Goal: Transaction & Acquisition: Purchase product/service

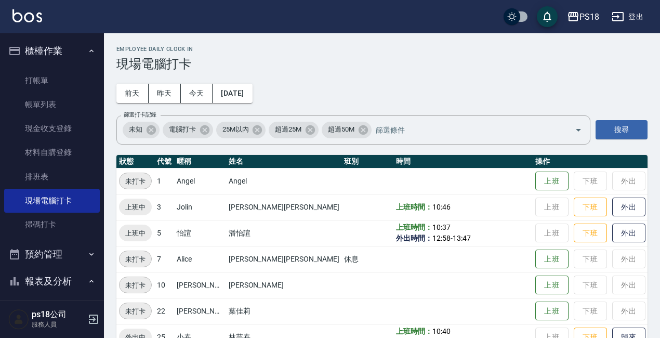
scroll to position [208, 0]
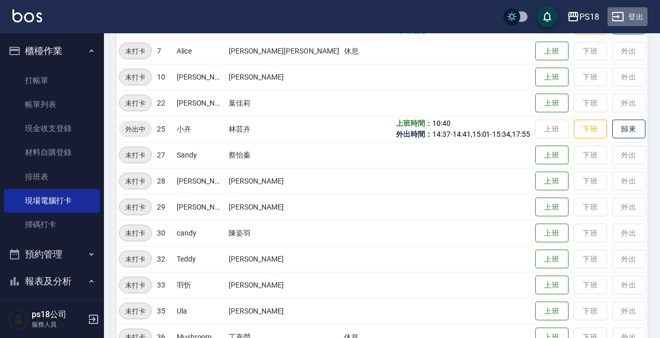
click at [625, 15] on button "登出" at bounding box center [627, 16] width 40 height 19
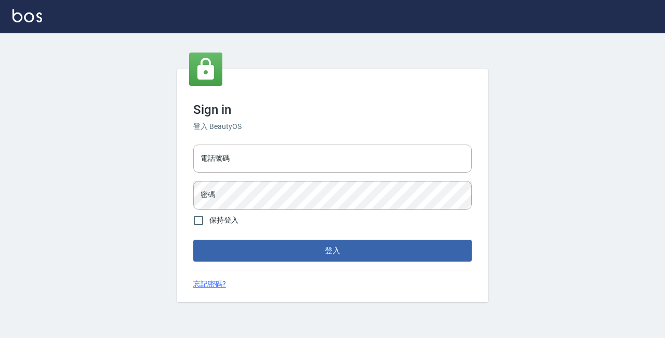
click at [256, 151] on div "Sign in 登入 BeautyOS 電話號碼 電話號碼 密碼 密碼 保持登入 登入 忘記密碼?" at bounding box center [332, 169] width 665 height 338
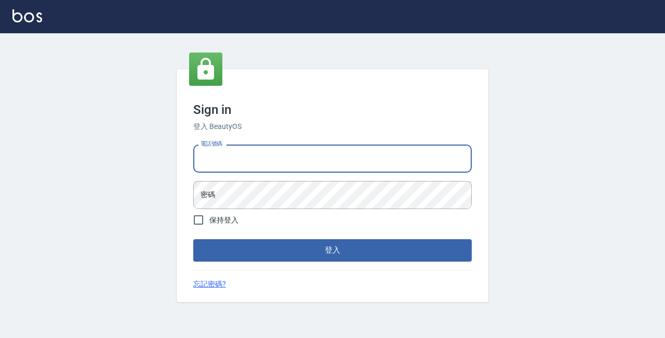
click at [257, 155] on input "電話號碼" at bounding box center [332, 158] width 278 height 28
type input "0928704656"
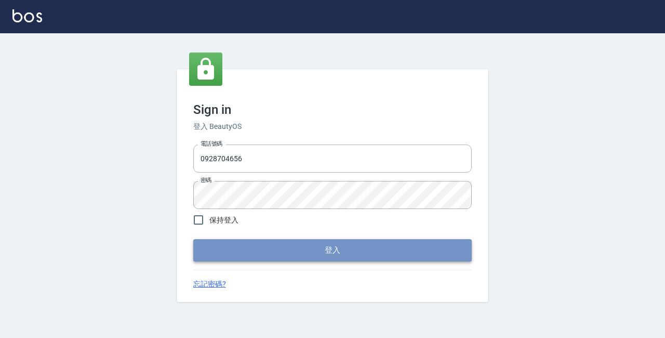
click at [313, 255] on button "登入" at bounding box center [332, 250] width 278 height 22
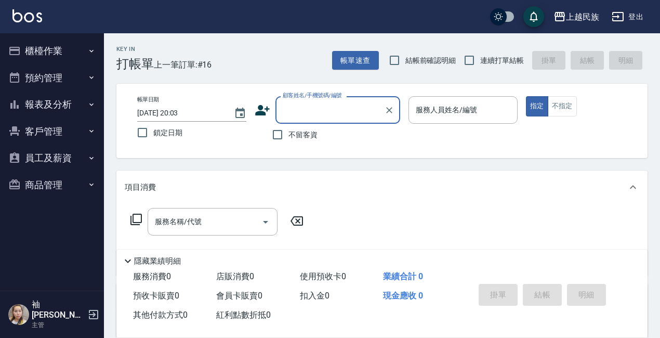
click at [328, 110] on input "顧客姓名/手機號碼/編號" at bounding box center [330, 110] width 100 height 18
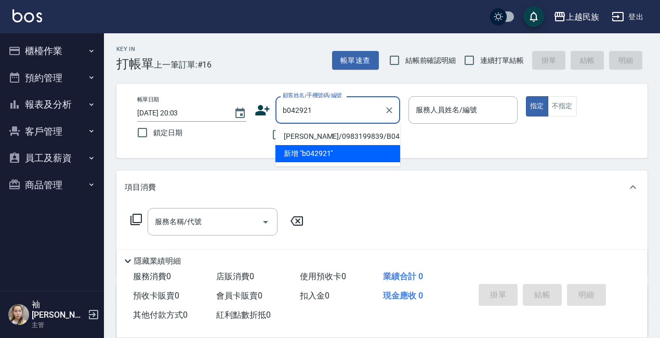
click at [305, 133] on li "汪宜甄/0983199839/B042921" at bounding box center [337, 136] width 125 height 17
type input "汪宜甄/0983199839/B042921"
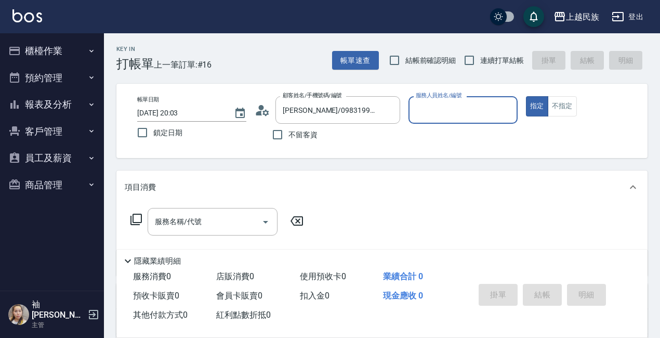
type input "Betty-11"
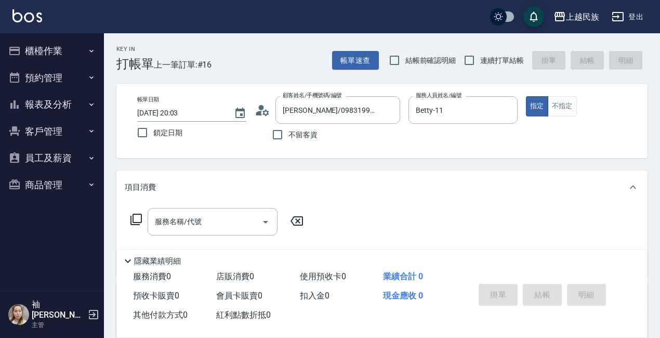
click at [136, 216] on icon at bounding box center [136, 219] width 12 height 12
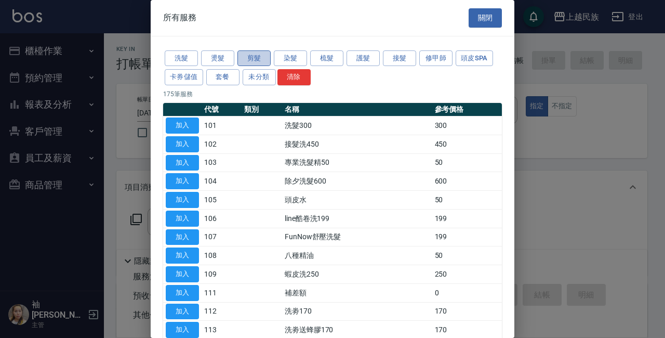
click at [247, 57] on button "剪髮" at bounding box center [253, 58] width 33 height 16
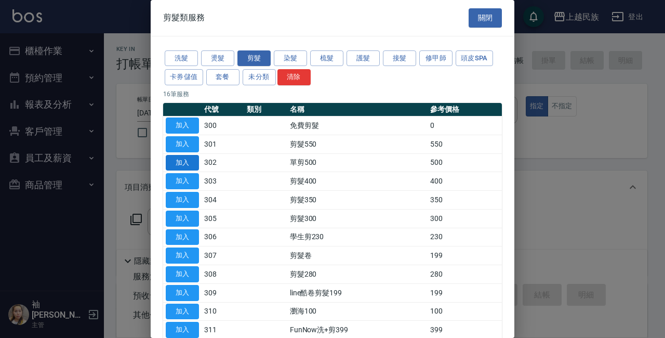
click at [180, 161] on button "加入" at bounding box center [182, 163] width 33 height 16
type input "單剪500(302)"
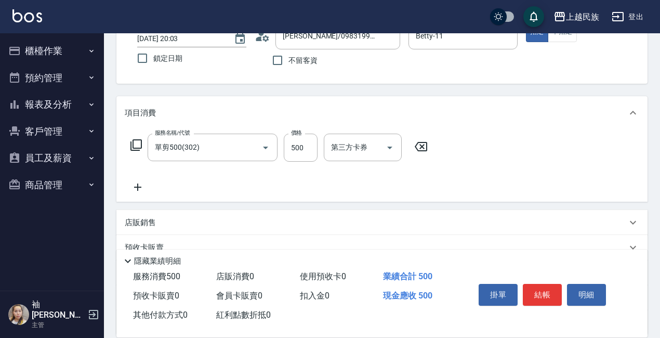
scroll to position [156, 0]
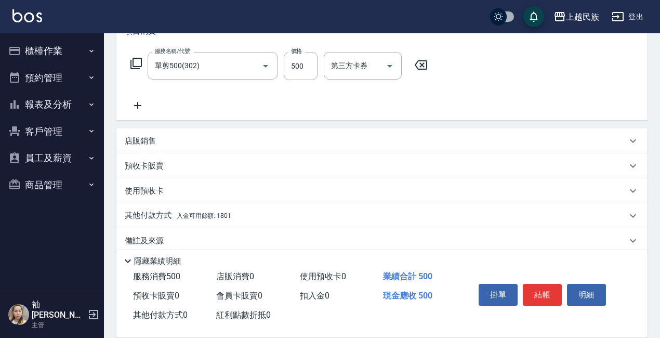
click at [194, 213] on span "入金可用餘額: 1801" at bounding box center [204, 215] width 55 height 7
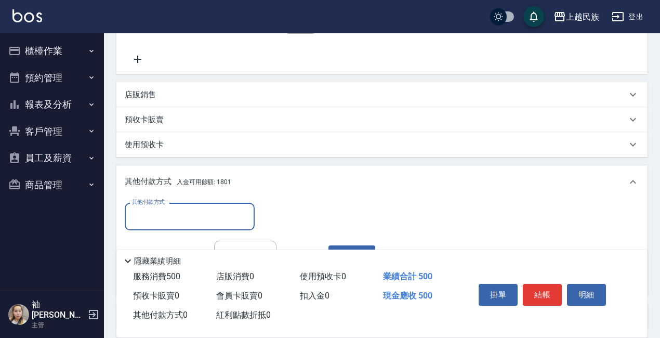
scroll to position [0, 0]
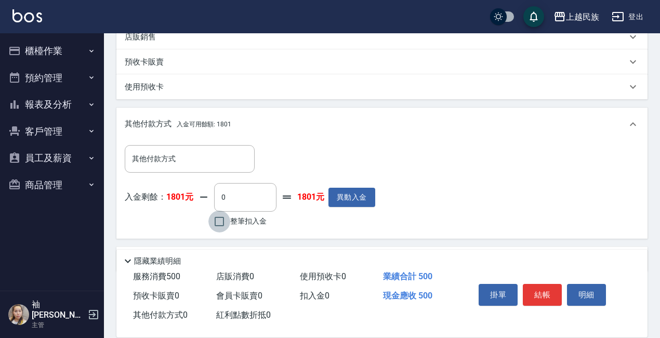
click at [219, 219] on input "整筆扣入金" at bounding box center [219, 221] width 22 height 22
checkbox input "true"
type input "500"
click at [536, 293] on button "結帳" at bounding box center [542, 295] width 39 height 22
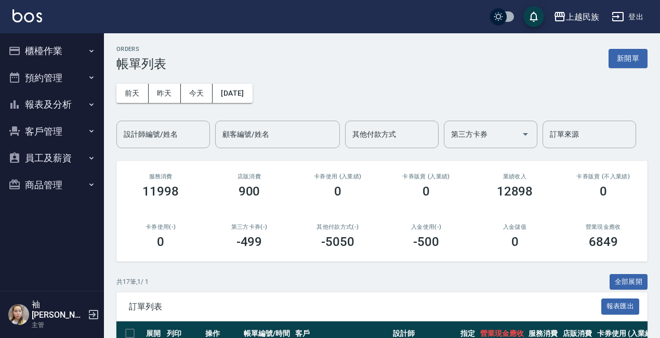
click at [42, 104] on button "報表及分析" at bounding box center [52, 104] width 96 height 27
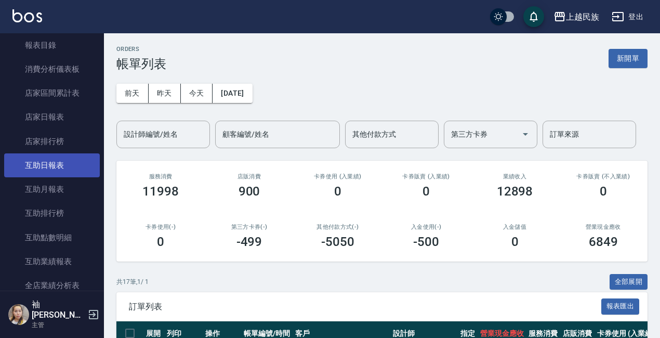
scroll to position [208, 0]
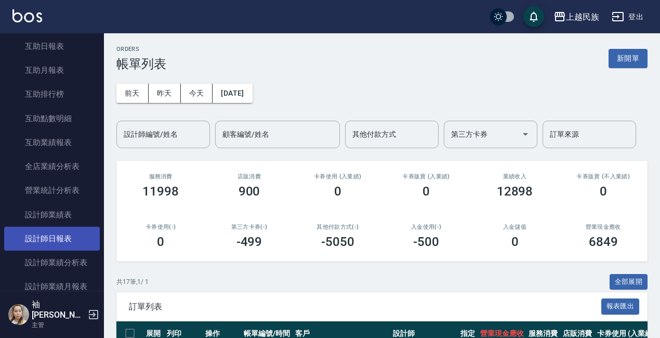
click at [48, 235] on link "設計師日報表" at bounding box center [52, 238] width 96 height 24
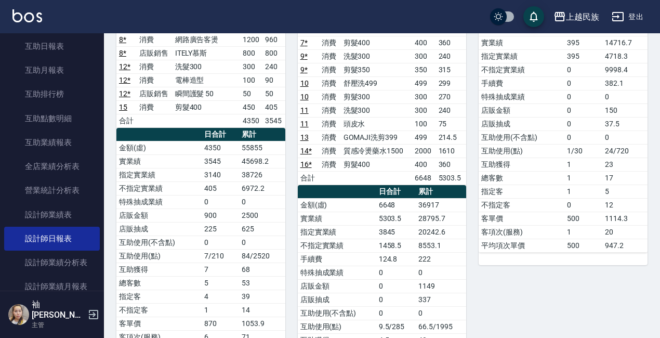
scroll to position [156, 0]
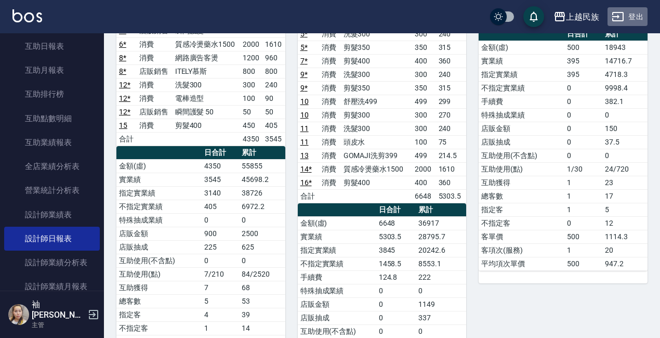
click at [629, 11] on button "登出" at bounding box center [627, 16] width 40 height 19
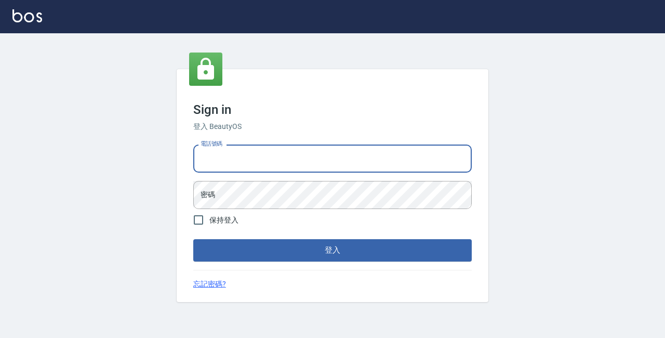
click at [266, 152] on input "電話號碼" at bounding box center [332, 158] width 278 height 28
type input "89729295"
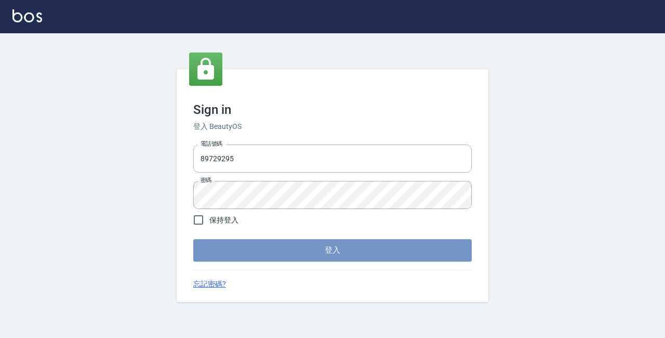
drag, startPoint x: 331, startPoint y: 252, endPoint x: 317, endPoint y: 252, distance: 13.5
click at [330, 251] on button "登入" at bounding box center [332, 250] width 278 height 22
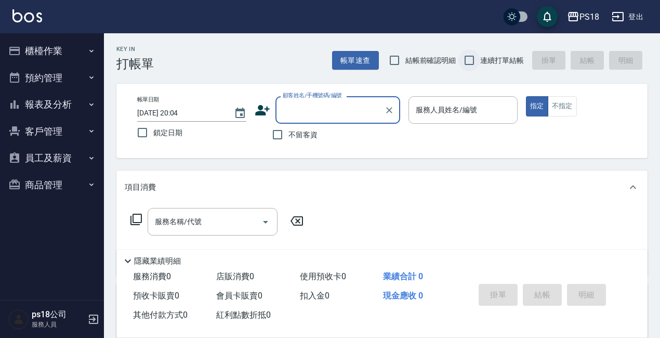
click at [467, 57] on input "連續打單結帳" at bounding box center [469, 60] width 22 height 22
checkbox input "true"
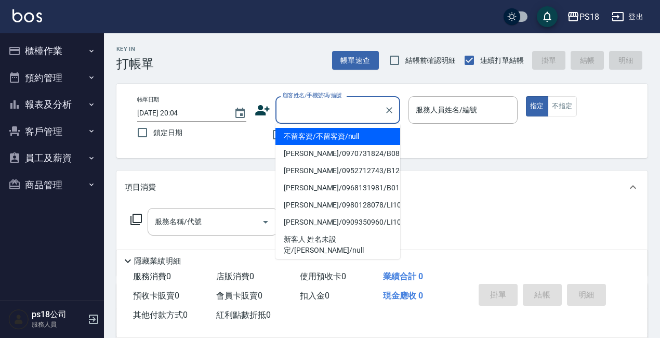
click at [325, 111] on input "顧客姓名/手機號碼/編號" at bounding box center [330, 110] width 100 height 18
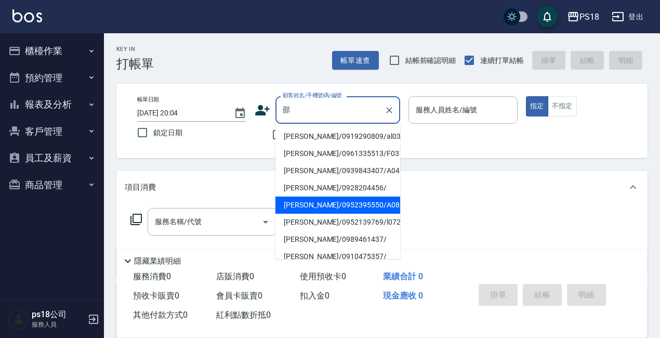
click at [349, 208] on li "[PERSON_NAME]/0952395550/A082322" at bounding box center [337, 204] width 125 height 17
type input "[PERSON_NAME]/0952395550/A082322"
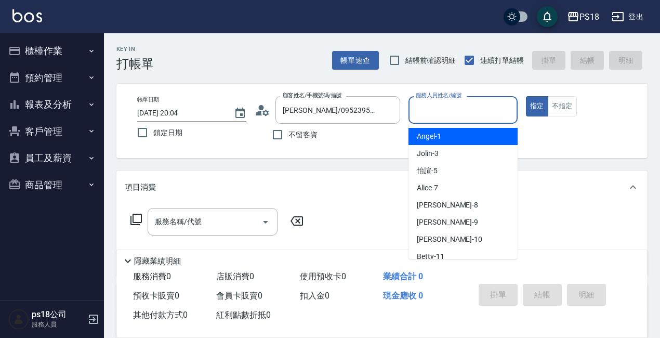
click at [433, 115] on input "服務人員姓名/編號" at bounding box center [463, 110] width 100 height 18
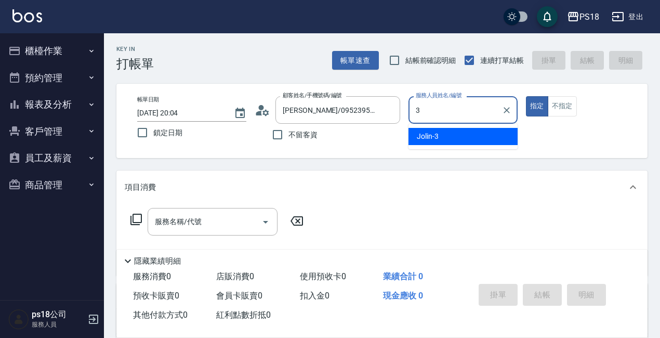
type input "3"
type button "true"
type input "Jolin-3"
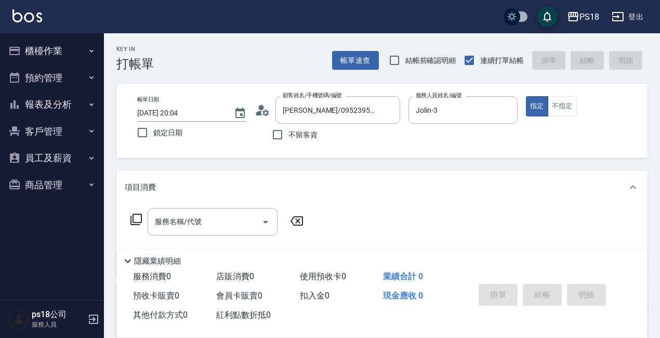
click at [133, 218] on icon at bounding box center [135, 218] width 11 height 11
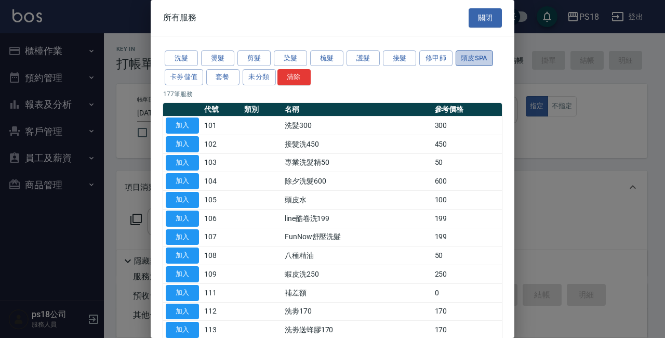
click at [472, 57] on button "頭皮SPA" at bounding box center [474, 58] width 37 height 16
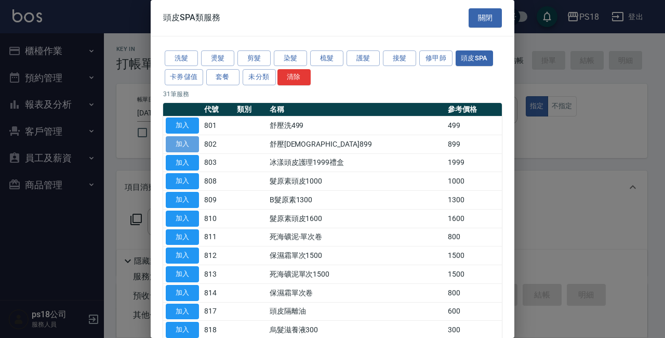
click at [182, 139] on button "加入" at bounding box center [182, 144] width 33 height 16
type input "舒壓洗899(802)"
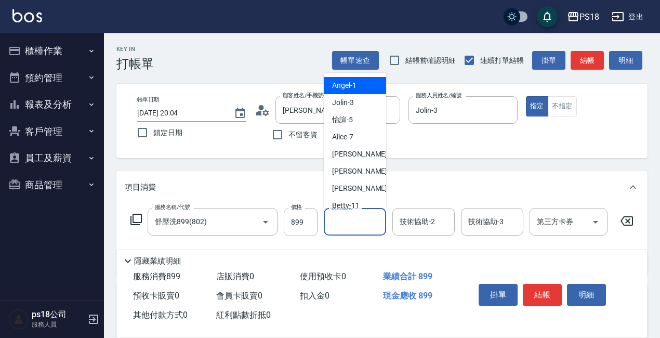
click at [362, 219] on input "技術協助-1" at bounding box center [354, 221] width 53 height 18
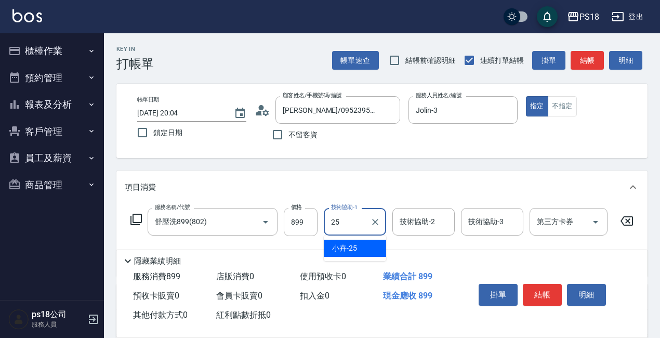
type input "小卉-25"
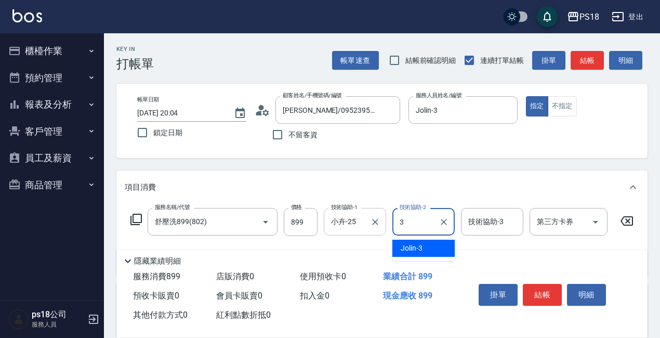
type input "Jolin-3"
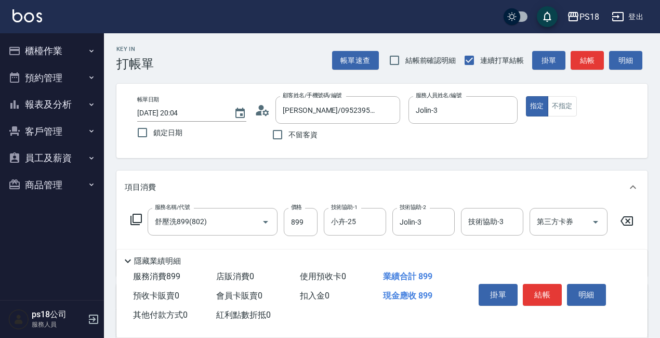
click at [137, 217] on icon at bounding box center [136, 219] width 12 height 12
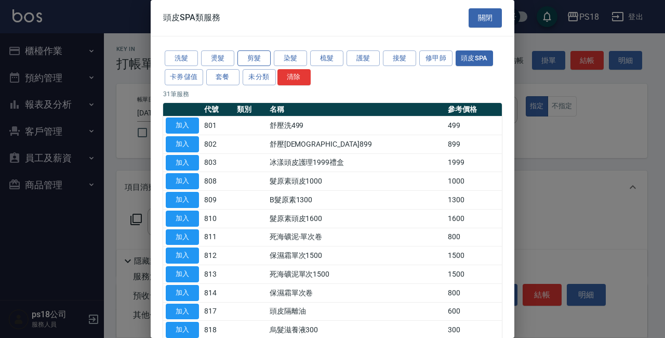
click at [248, 58] on button "剪髮" at bounding box center [253, 58] width 33 height 16
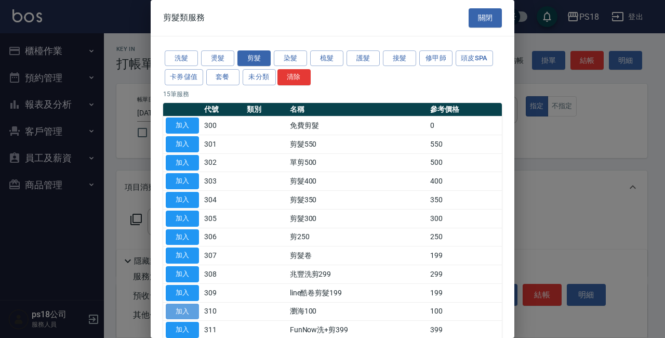
click at [190, 305] on button "加入" at bounding box center [182, 311] width 33 height 16
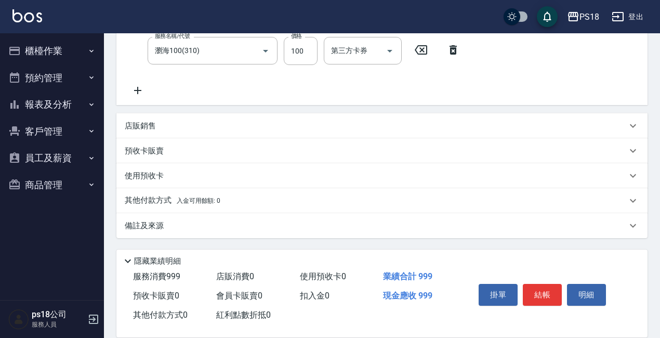
scroll to position [220, 0]
click at [151, 226] on p "備註及來源" at bounding box center [144, 225] width 39 height 11
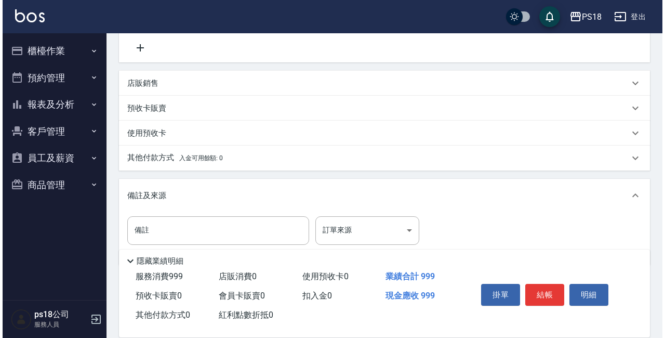
scroll to position [290, 0]
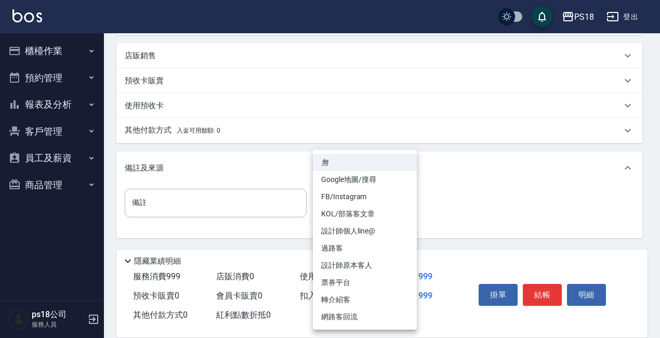
click at [402, 204] on body "PS18 登出 櫃檯作業 打帳單 帳單列表 現金收支登錄 材料自購登錄 排班表 現場電腦打卡 掃碼打卡 預約管理 預約管理 單日預約紀錄 單週預約紀錄 報表及…" at bounding box center [330, 27] width 660 height 619
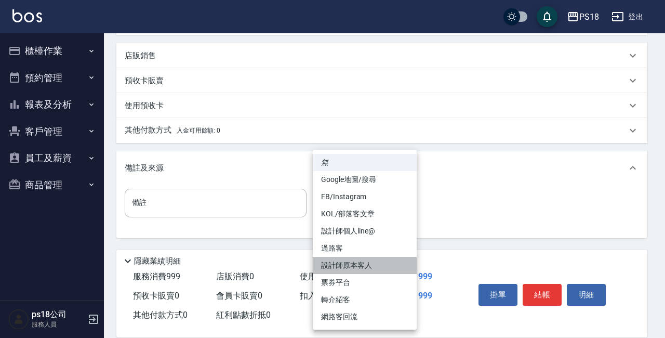
click at [340, 264] on li "設計師原本客人" at bounding box center [365, 265] width 104 height 17
type input "設計師原本客人"
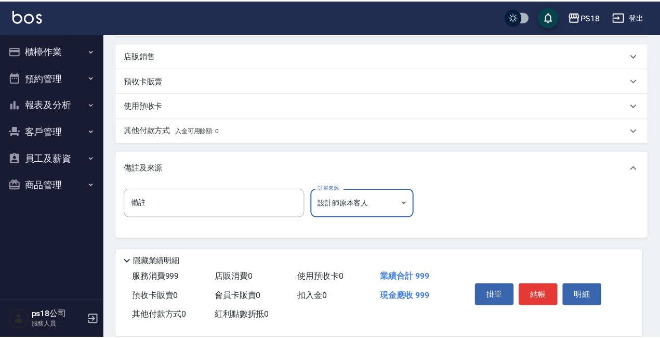
scroll to position [282, 0]
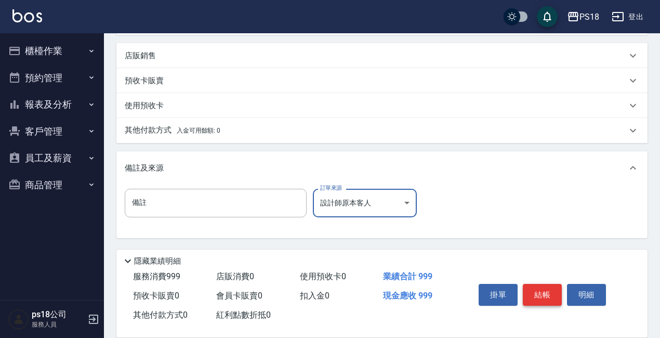
click at [531, 285] on button "結帳" at bounding box center [542, 295] width 39 height 22
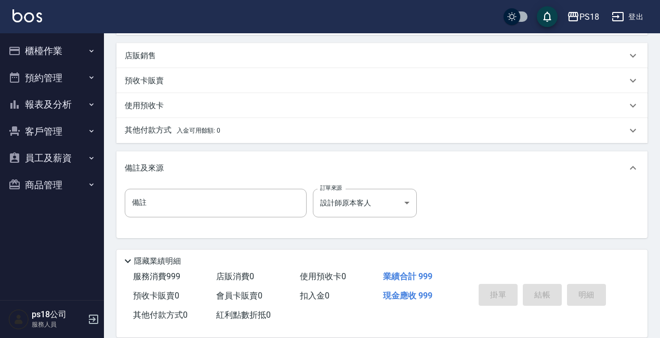
type input "[DATE] 20:05"
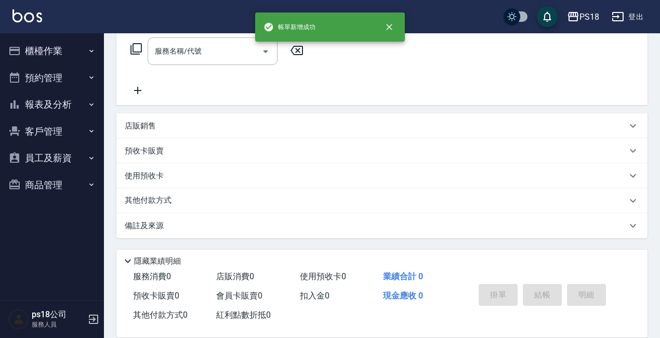
scroll to position [0, 0]
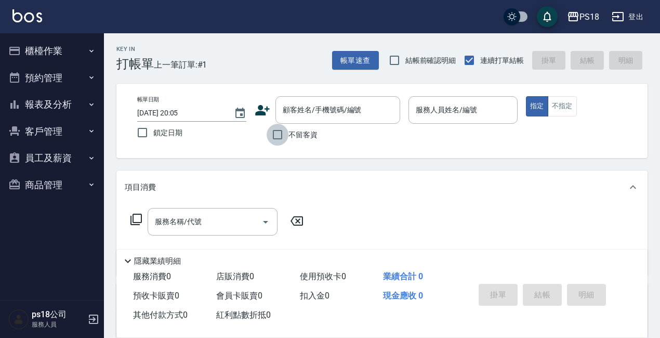
click at [276, 133] on input "不留客資" at bounding box center [277, 135] width 22 height 22
checkbox input "true"
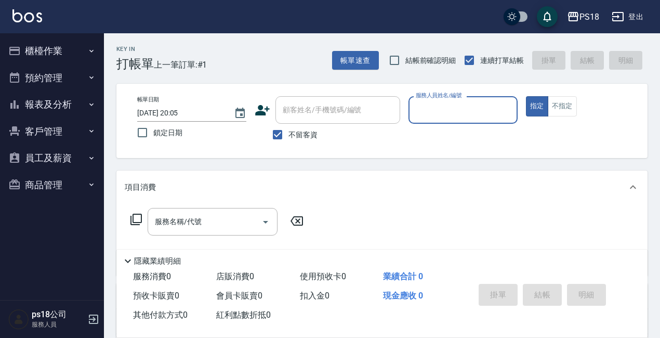
click at [440, 106] on input "服務人員姓名/編號" at bounding box center [463, 110] width 100 height 18
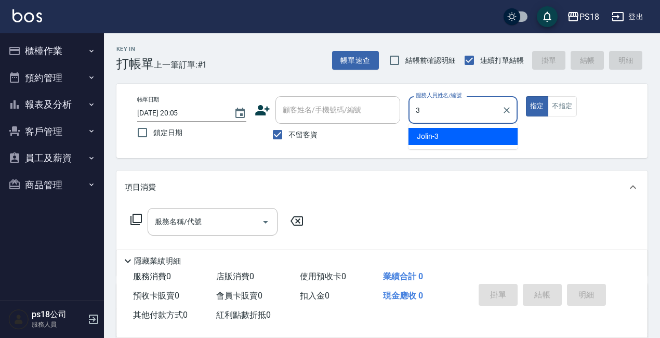
type input "Jolin-3"
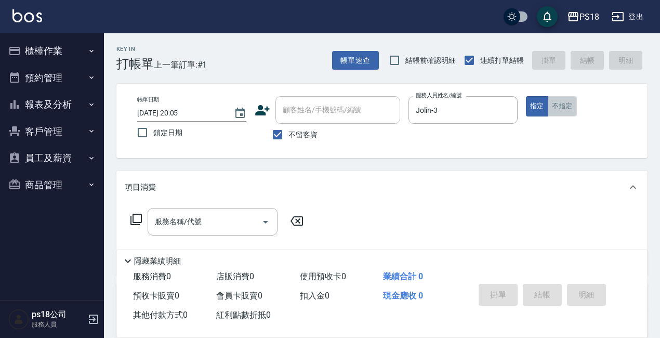
click at [562, 100] on button "不指定" at bounding box center [561, 106] width 29 height 20
click at [134, 215] on icon at bounding box center [136, 219] width 12 height 12
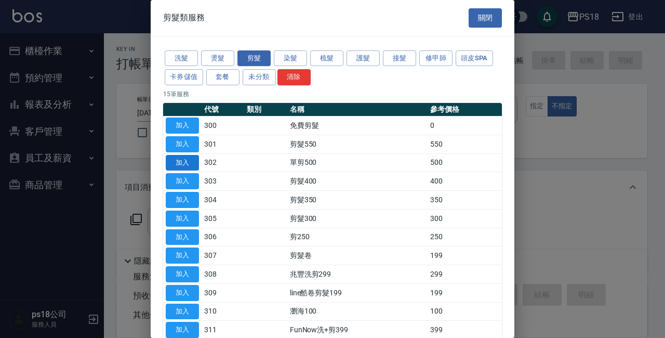
click at [189, 164] on button "加入" at bounding box center [182, 163] width 33 height 16
type input "單剪500(302)"
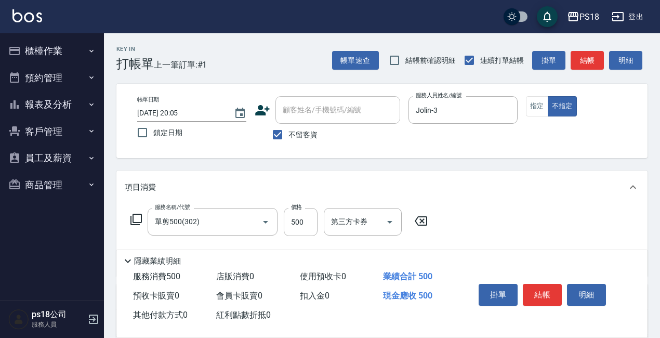
scroll to position [146, 0]
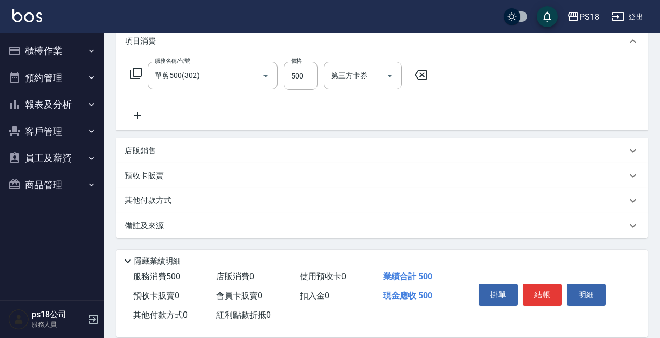
click at [150, 221] on p "備註及來源" at bounding box center [144, 225] width 39 height 11
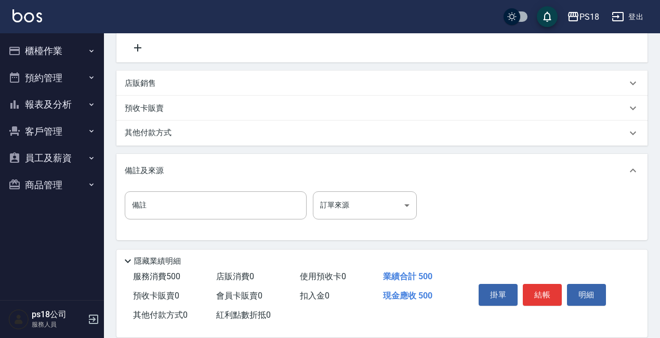
scroll to position [216, 0]
click at [407, 201] on body "PS18 登出 櫃檯作業 打帳單 帳單列表 現金收支登錄 材料自購登錄 排班表 現場電腦打卡 掃碼打卡 預約管理 預約管理 單日預約紀錄 單週預約紀錄 報表及…" at bounding box center [330, 60] width 660 height 553
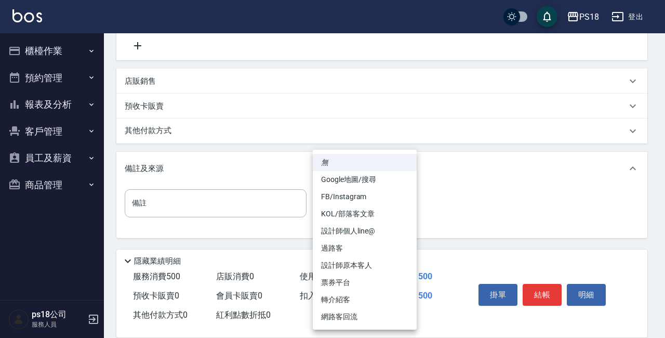
click at [343, 249] on li "過路客" at bounding box center [365, 247] width 104 height 17
type input "過路客"
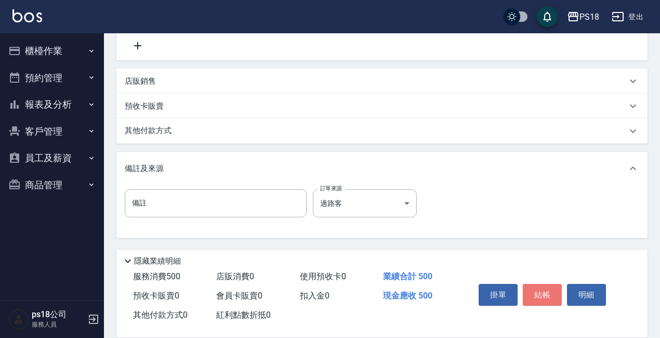
click at [541, 285] on button "結帳" at bounding box center [542, 295] width 39 height 22
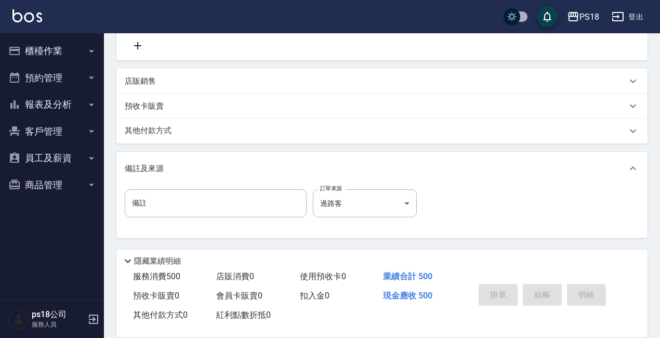
type input "[DATE] 20:07"
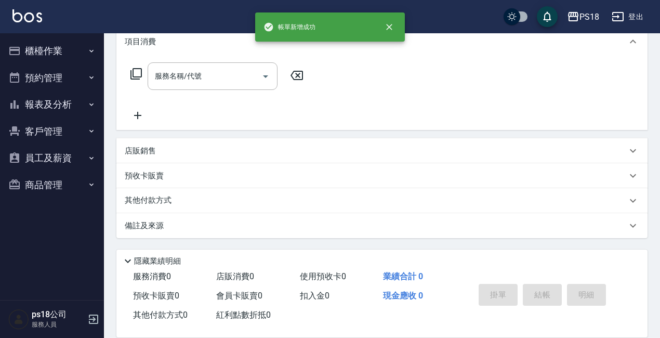
scroll to position [0, 0]
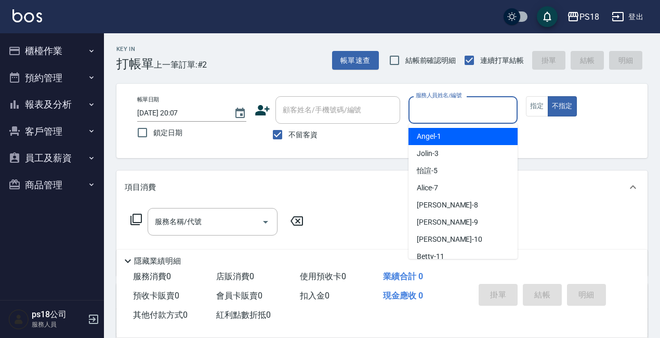
drag, startPoint x: 481, startPoint y: 108, endPoint x: 441, endPoint y: 97, distance: 41.6
click at [480, 109] on input "服務人員姓名/編號" at bounding box center [463, 110] width 100 height 18
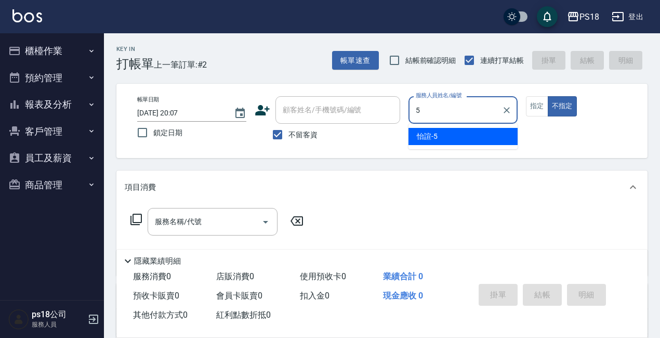
type input "5"
type button "false"
type input "怡諠-5"
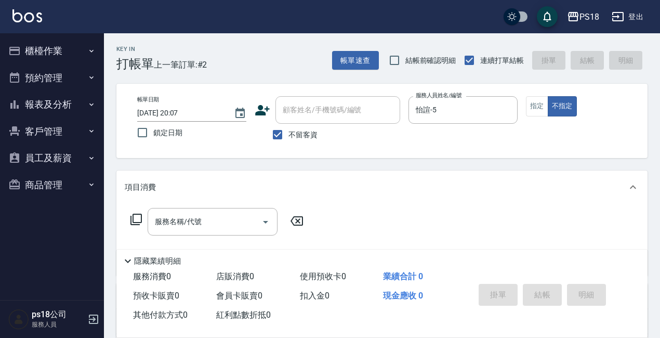
click at [137, 217] on icon at bounding box center [136, 219] width 12 height 12
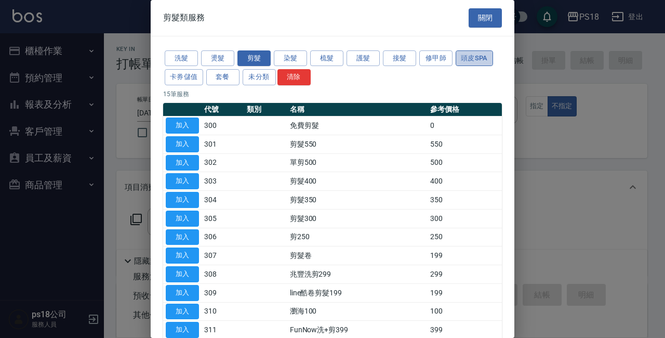
click at [480, 56] on button "頭皮SPA" at bounding box center [474, 58] width 37 height 16
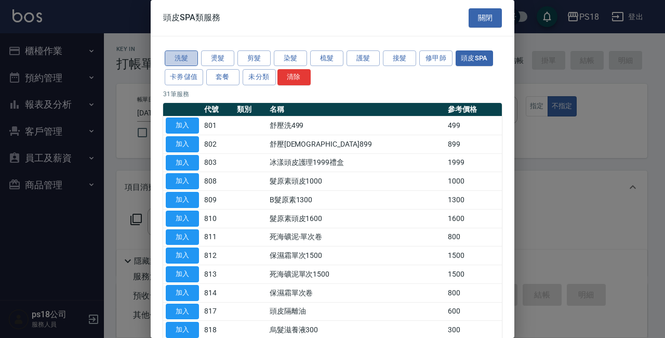
click at [176, 59] on button "洗髮" at bounding box center [181, 58] width 33 height 16
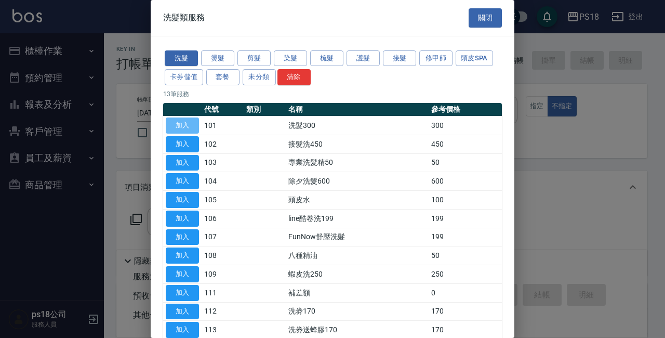
drag, startPoint x: 183, startPoint y: 125, endPoint x: 410, endPoint y: 191, distance: 237.0
click at [182, 125] on button "加入" at bounding box center [182, 125] width 33 height 16
type input "洗髮300(101)"
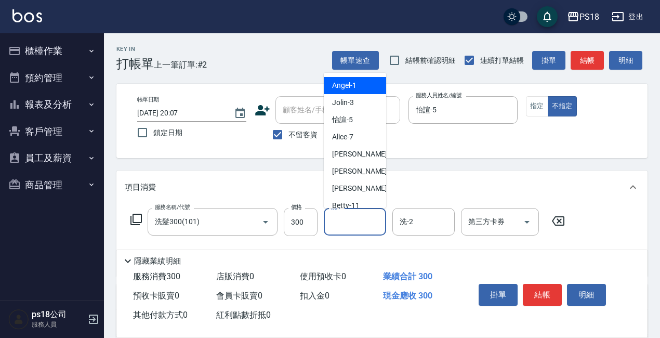
click at [355, 223] on input "洗-1" at bounding box center [354, 221] width 53 height 18
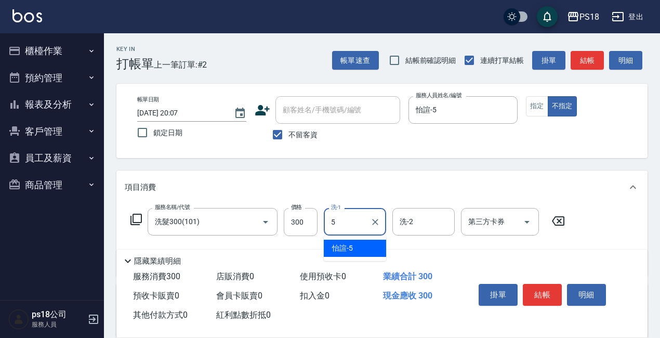
type input "怡諠-5"
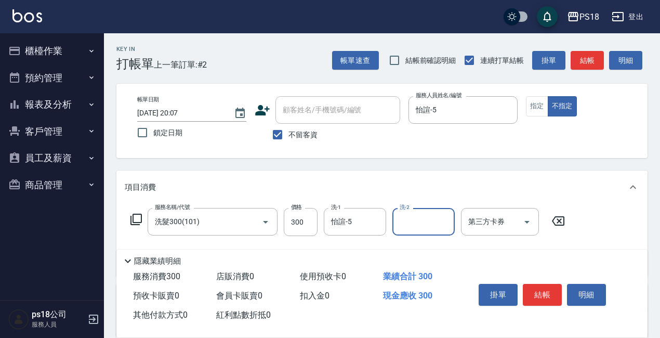
click at [137, 218] on icon at bounding box center [136, 219] width 12 height 12
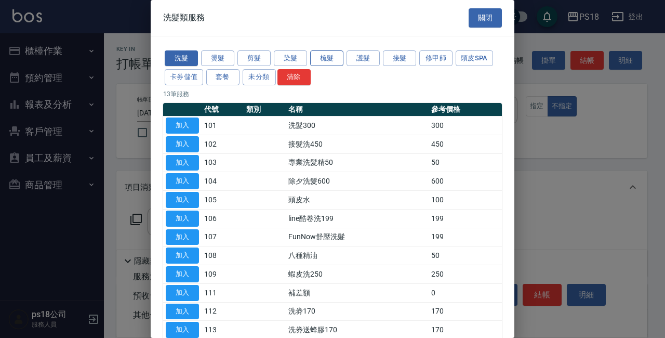
click at [323, 60] on button "梳髮" at bounding box center [326, 58] width 33 height 16
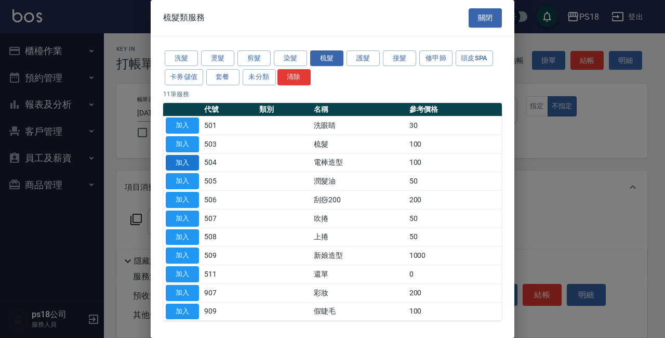
click at [188, 161] on button "加入" at bounding box center [182, 163] width 33 height 16
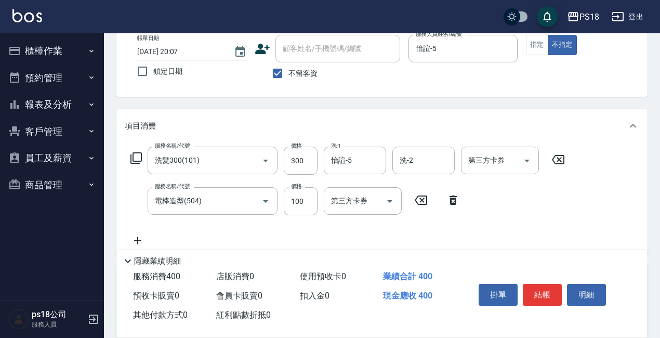
scroll to position [156, 0]
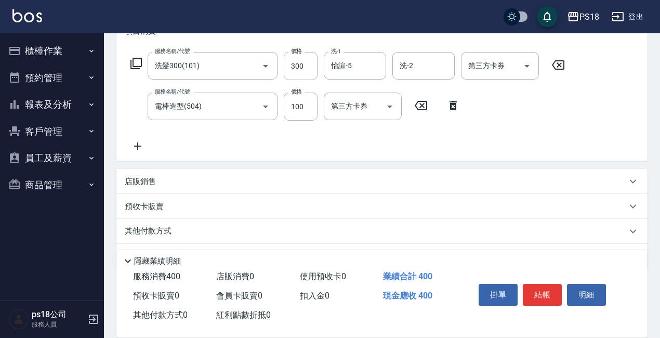
click at [137, 175] on div "店販銷售" at bounding box center [381, 181] width 531 height 25
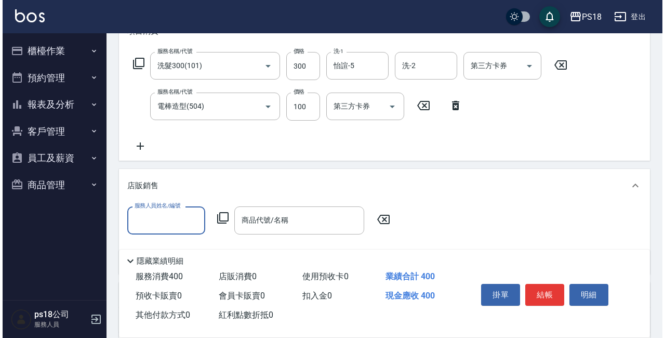
scroll to position [0, 0]
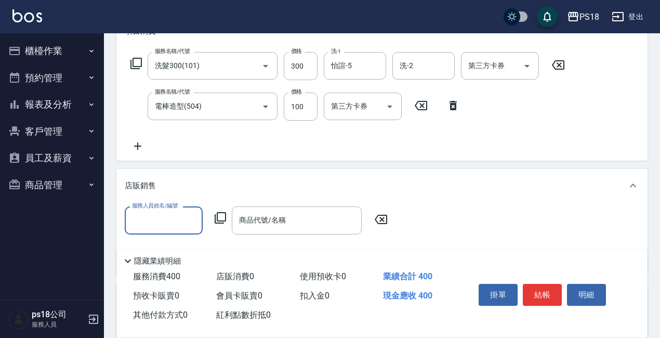
click at [222, 218] on icon at bounding box center [220, 217] width 12 height 12
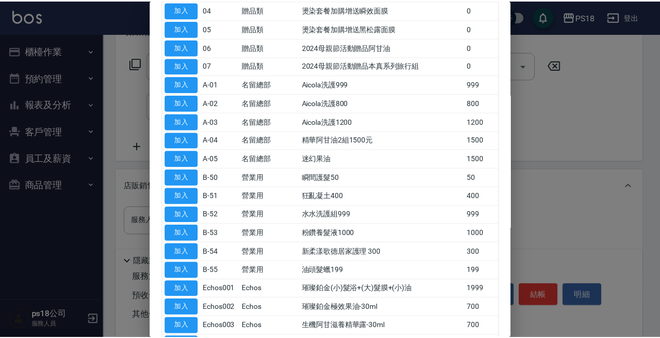
scroll to position [208, 0]
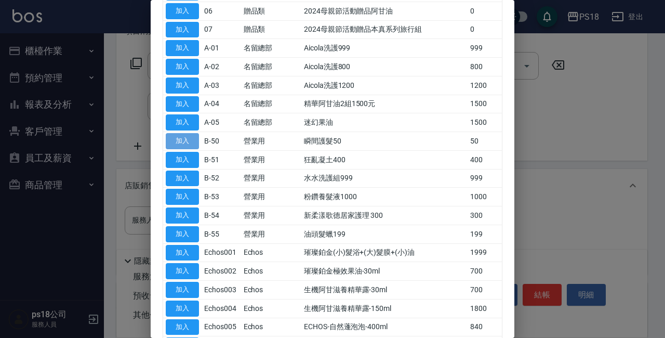
click at [188, 141] on button "加入" at bounding box center [182, 141] width 33 height 16
type input "瞬間護髮50"
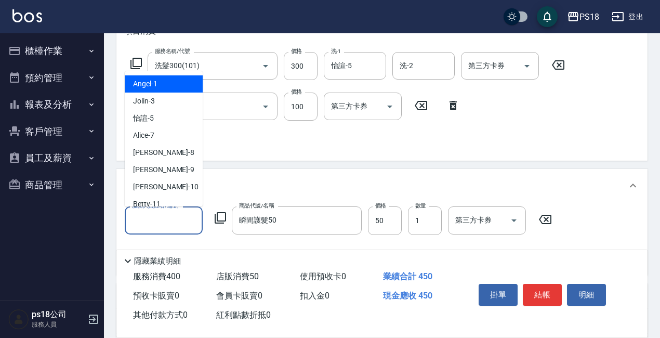
click at [179, 224] on input "服務人員姓名/編號" at bounding box center [163, 220] width 69 height 18
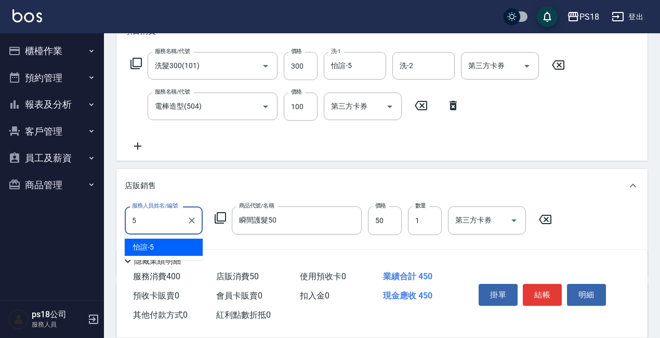
type input "怡諠-5"
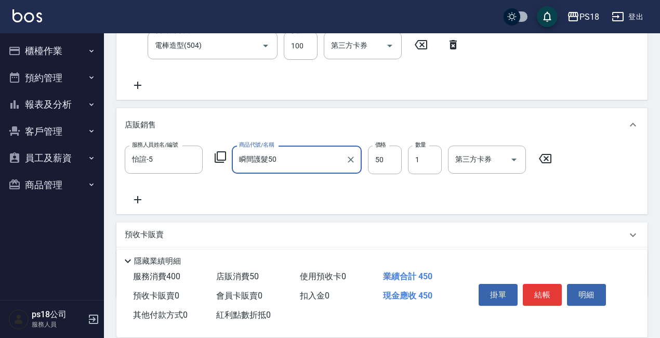
scroll to position [276, 0]
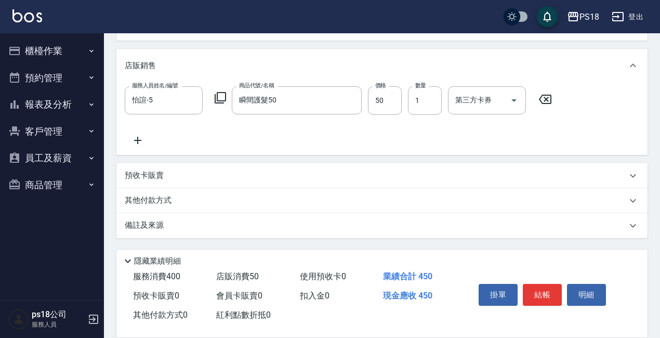
click at [139, 228] on p "備註及來源" at bounding box center [144, 225] width 39 height 11
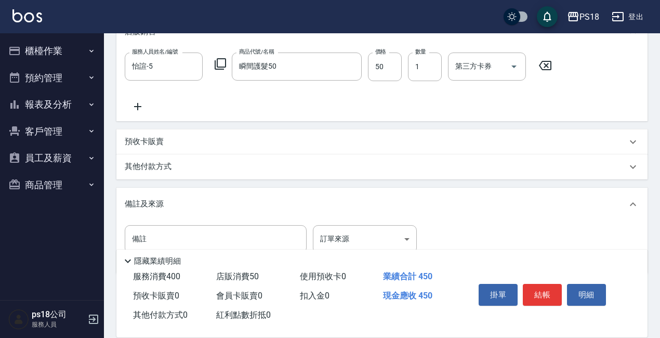
scroll to position [345, 0]
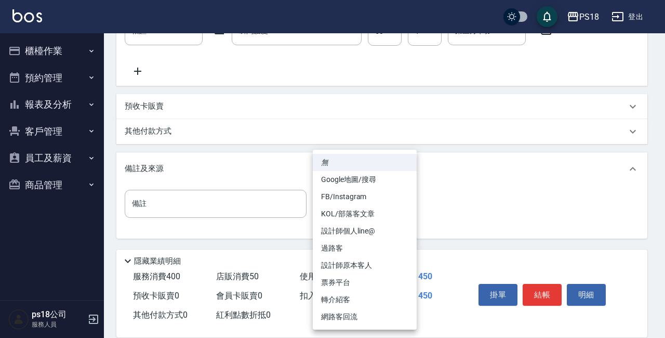
click at [336, 243] on li "過路客" at bounding box center [365, 247] width 104 height 17
type input "過路客"
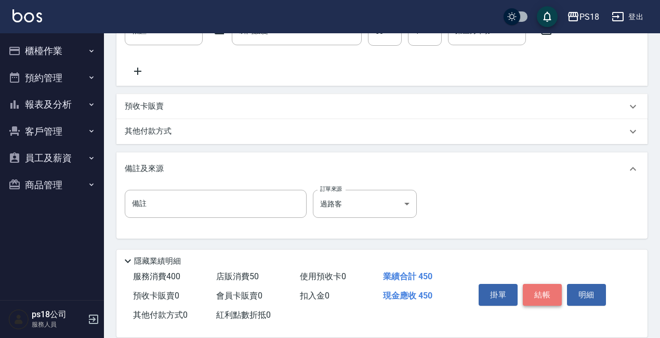
click at [544, 288] on button "結帳" at bounding box center [542, 295] width 39 height 22
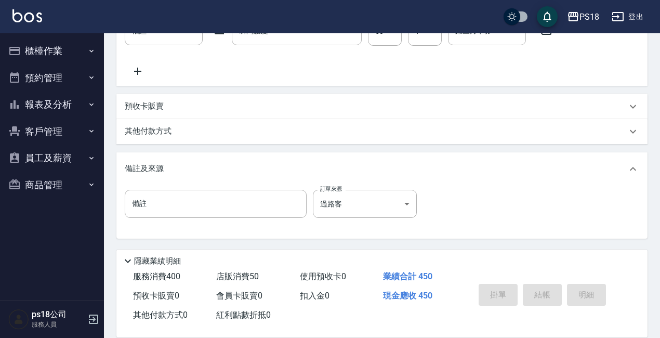
type input "[DATE] 20:09"
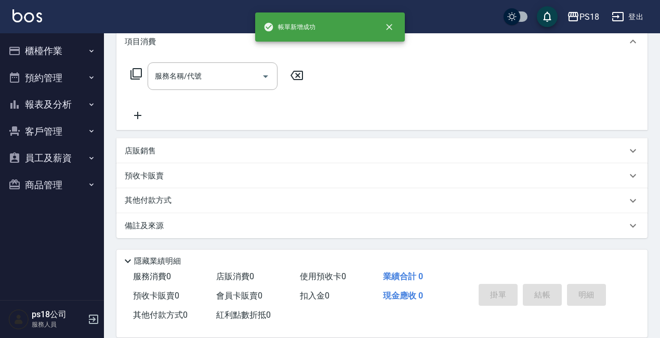
scroll to position [0, 0]
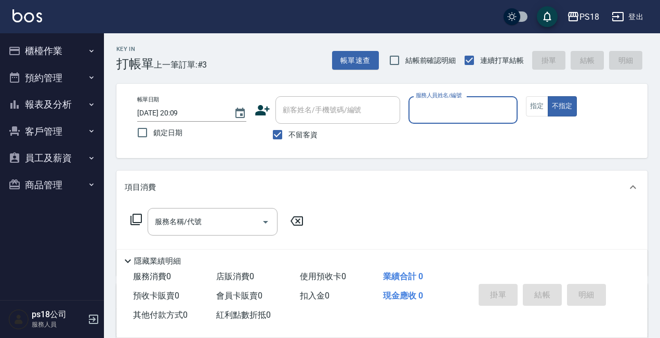
click at [440, 98] on label "服務人員姓名/編號" at bounding box center [439, 95] width 46 height 8
click at [440, 101] on input "服務人員姓名/編號" at bounding box center [463, 110] width 100 height 18
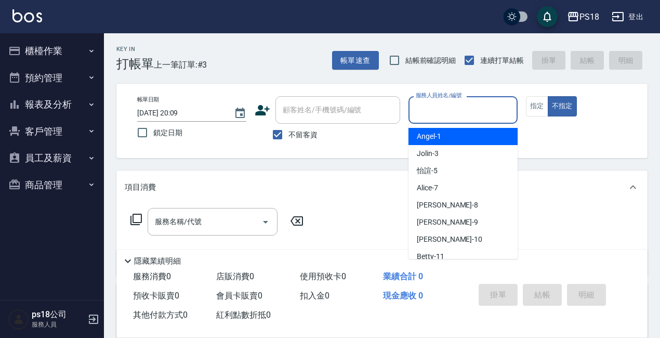
click at [443, 110] on input "服務人員姓名/編號" at bounding box center [463, 110] width 100 height 18
type input "Jolin-3"
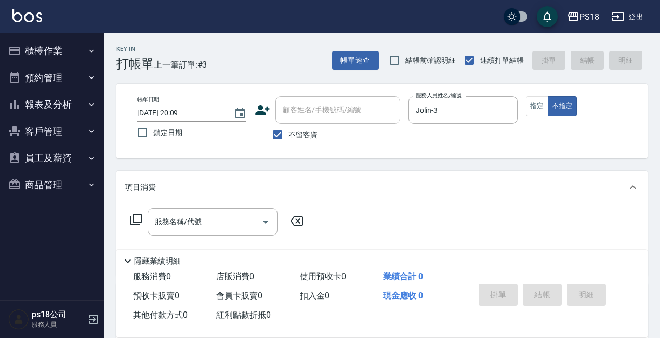
click at [137, 218] on icon at bounding box center [136, 219] width 12 height 12
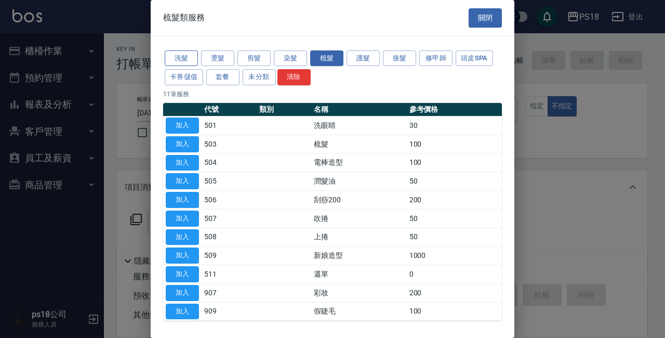
click at [184, 57] on button "洗髮" at bounding box center [181, 58] width 33 height 16
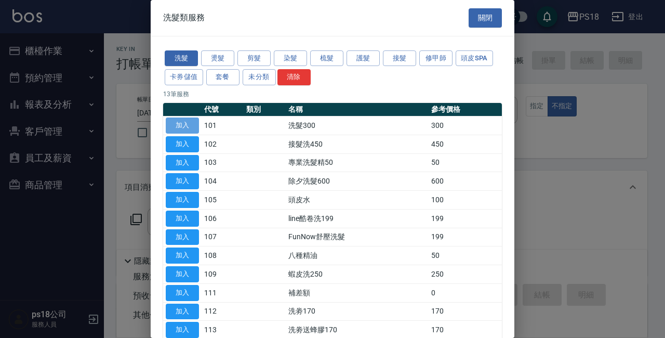
click at [176, 127] on button "加入" at bounding box center [182, 125] width 33 height 16
type input "洗髮300(101)"
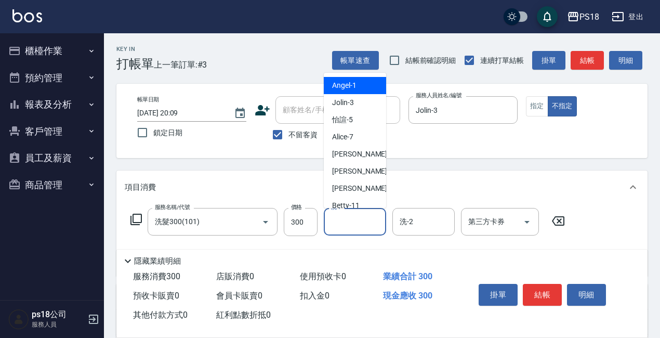
click at [361, 226] on input "洗-1" at bounding box center [354, 221] width 53 height 18
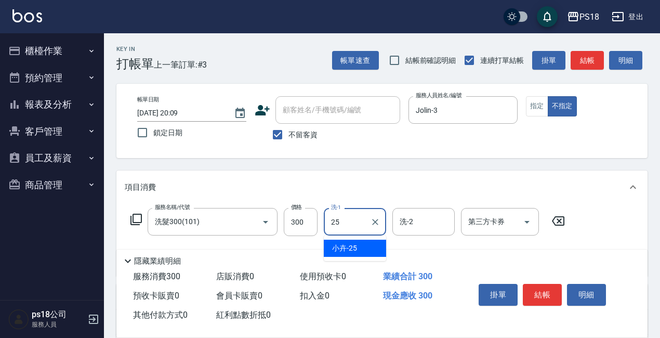
type input "小卉-25"
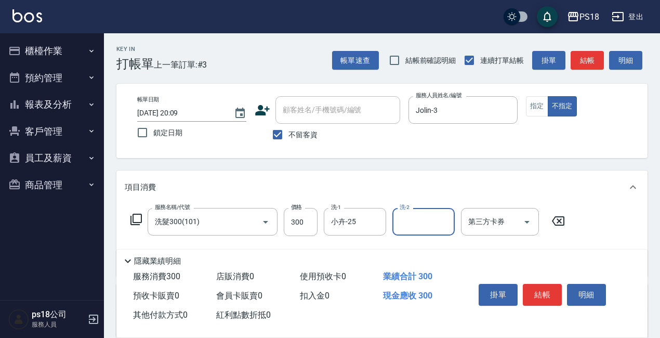
click at [135, 220] on icon at bounding box center [136, 219] width 12 height 12
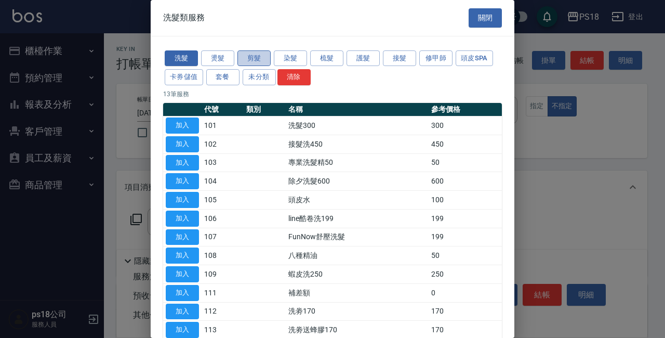
click at [248, 56] on button "剪髮" at bounding box center [253, 58] width 33 height 16
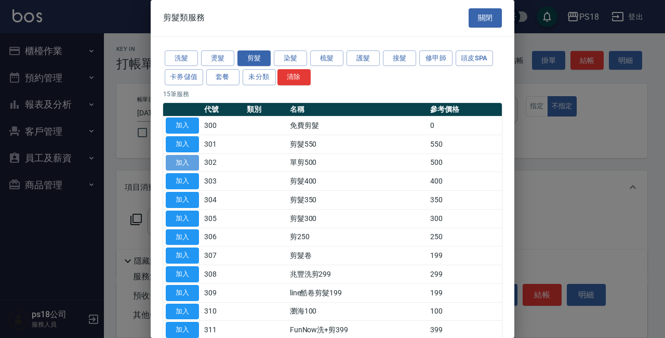
click at [189, 166] on button "加入" at bounding box center [182, 163] width 33 height 16
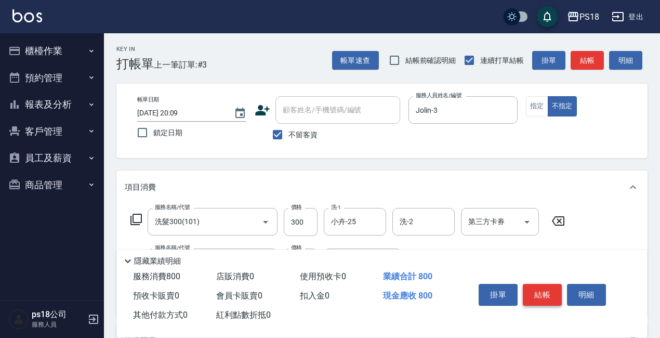
click at [544, 289] on button "結帳" at bounding box center [542, 295] width 39 height 22
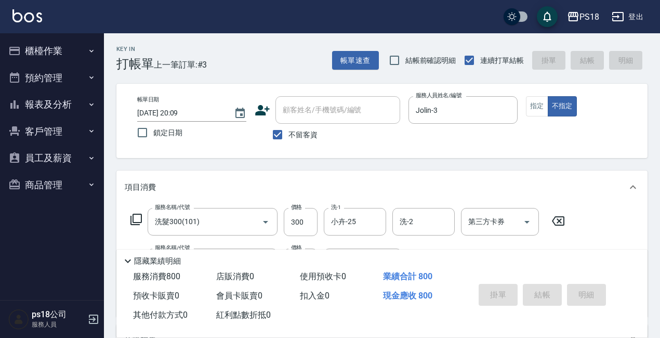
type input "[DATE] 20:10"
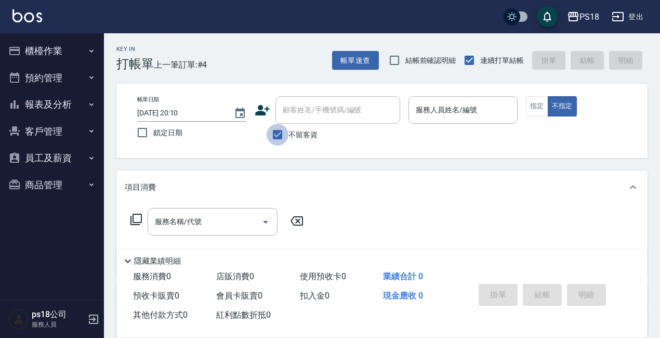
drag, startPoint x: 279, startPoint y: 135, endPoint x: 286, endPoint y: 115, distance: 20.4
click at [279, 133] on input "不留客資" at bounding box center [277, 135] width 22 height 22
checkbox input "false"
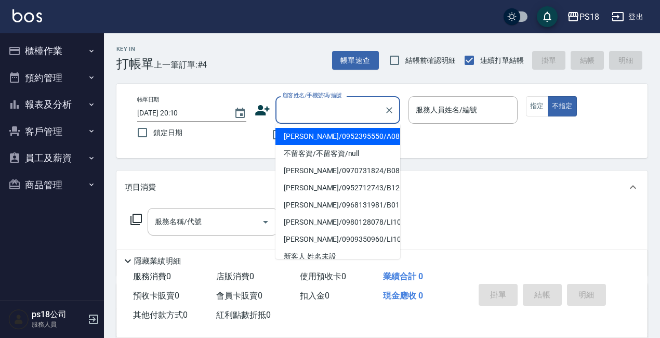
drag, startPoint x: 300, startPoint y: 103, endPoint x: 293, endPoint y: 106, distance: 7.4
click at [300, 105] on input "顧客姓名/手機號碼/編號" at bounding box center [330, 110] width 100 height 18
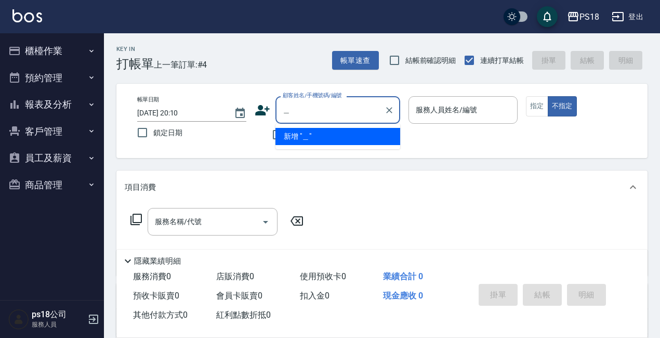
type input "柳"
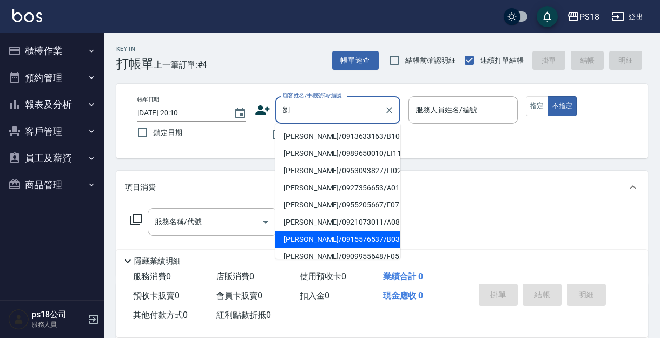
click at [328, 239] on li "[PERSON_NAME]/0915576537/B032112" at bounding box center [337, 239] width 125 height 17
type input "[PERSON_NAME]/0915576537/B032112"
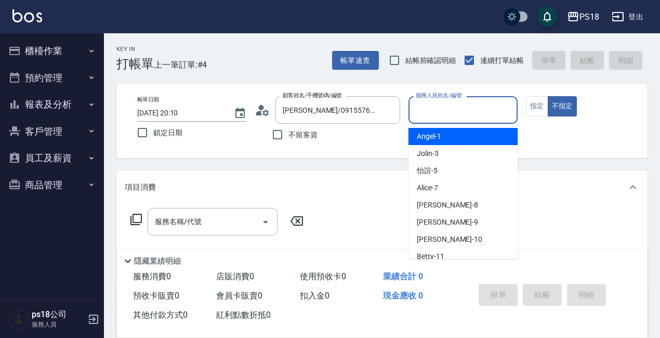
click at [469, 111] on input "服務人員姓名/編號" at bounding box center [463, 110] width 100 height 18
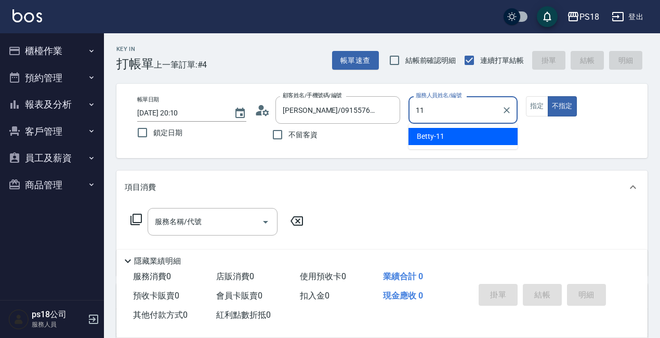
type input "Betty-11"
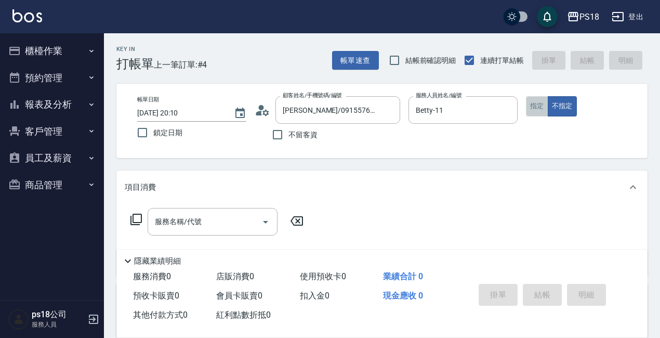
click at [536, 101] on button "指定" at bounding box center [537, 106] width 22 height 20
click at [135, 218] on icon at bounding box center [136, 219] width 12 height 12
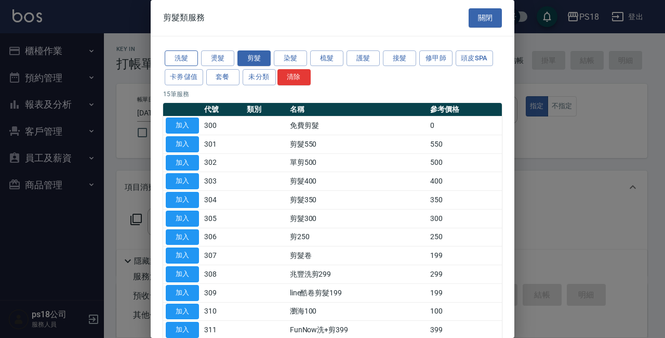
click at [185, 57] on button "洗髮" at bounding box center [181, 58] width 33 height 16
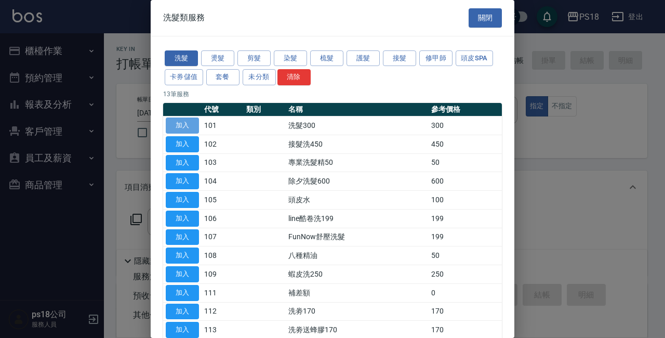
click at [172, 122] on button "加入" at bounding box center [182, 125] width 33 height 16
type input "洗髮300(101)"
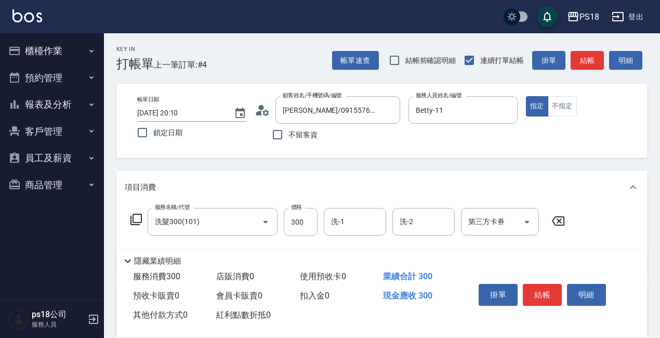
click at [136, 214] on icon at bounding box center [135, 218] width 11 height 11
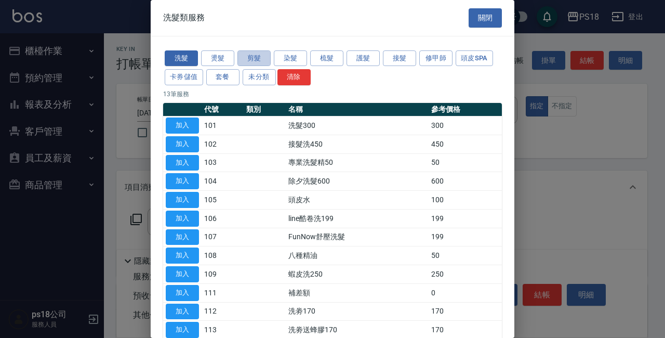
drag, startPoint x: 239, startPoint y: 57, endPoint x: 292, endPoint y: 153, distance: 109.7
click at [240, 58] on button "剪髮" at bounding box center [253, 58] width 33 height 16
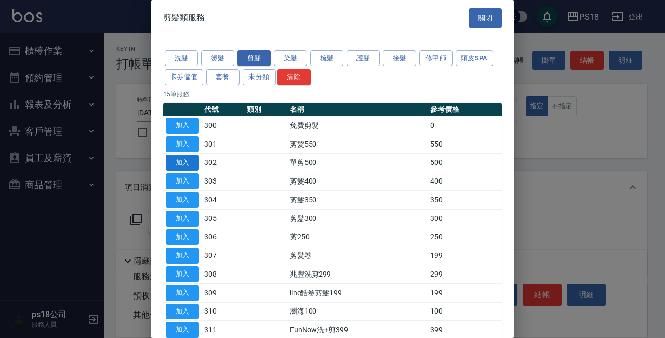
click at [184, 166] on button "加入" at bounding box center [182, 163] width 33 height 16
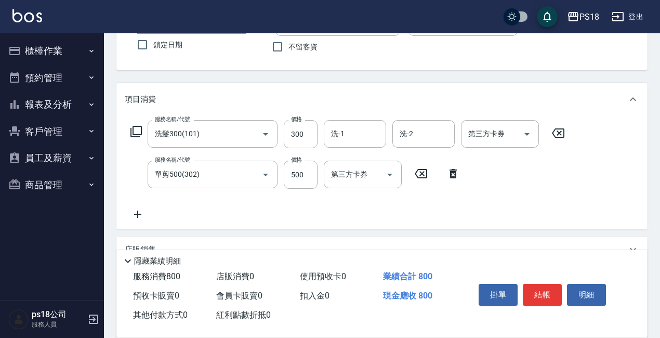
scroll to position [156, 0]
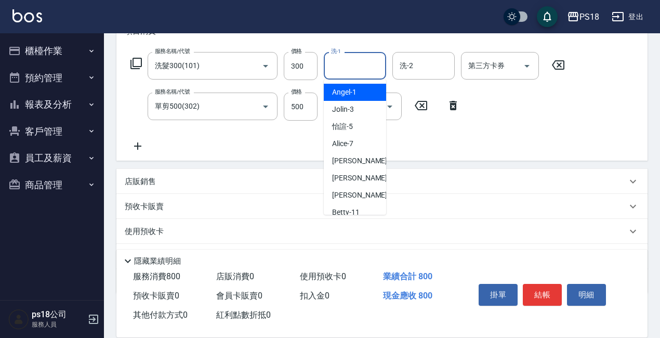
click at [357, 71] on input "洗-1" at bounding box center [354, 66] width 53 height 18
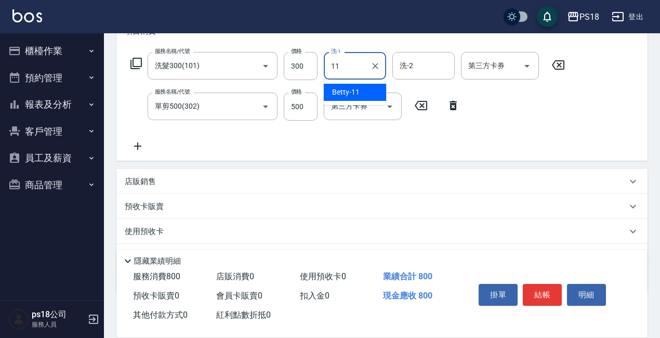
type input "Betty-11"
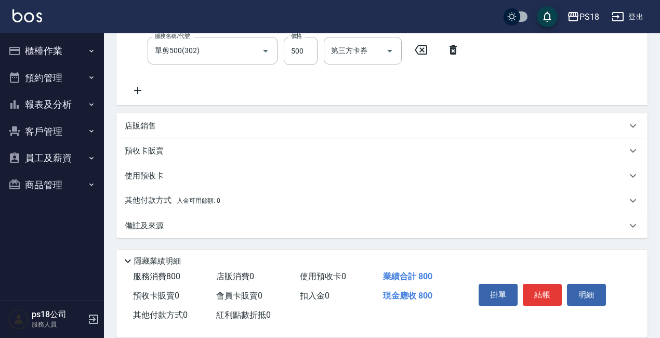
click at [153, 223] on p "備註及來源" at bounding box center [144, 225] width 39 height 11
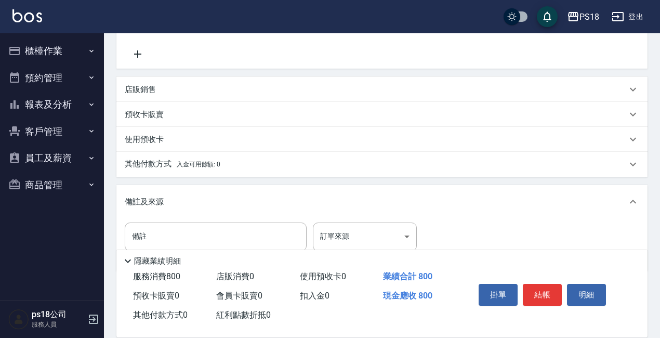
scroll to position [278, 0]
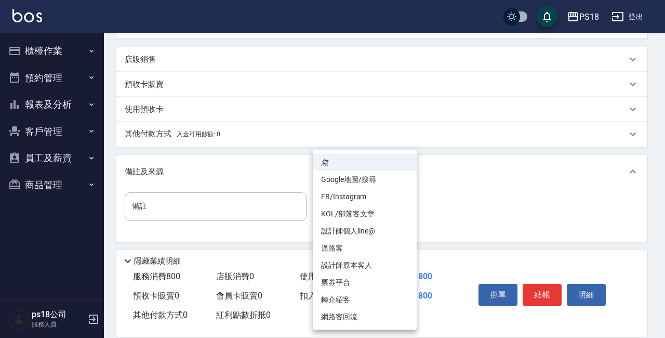
click at [409, 206] on body "PS18 登出 櫃檯作業 打帳單 帳單列表 現金收支登錄 材料自購登錄 排班表 現場電腦打卡 掃碼打卡 預約管理 預約管理 單日預約紀錄 單週預約紀錄 報表及…" at bounding box center [332, 31] width 665 height 619
click at [336, 258] on li "設計師原本客人" at bounding box center [365, 265] width 104 height 17
type input "設計師原本客人"
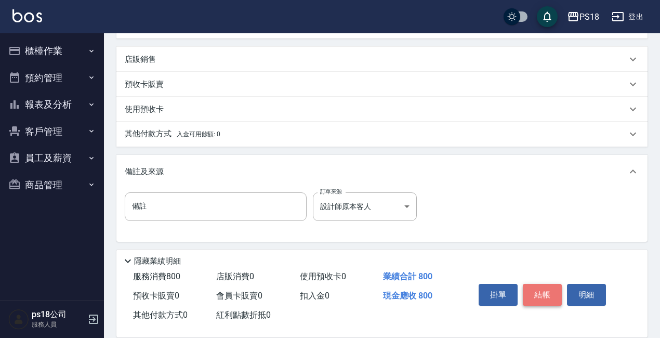
click at [542, 289] on button "結帳" at bounding box center [542, 295] width 39 height 22
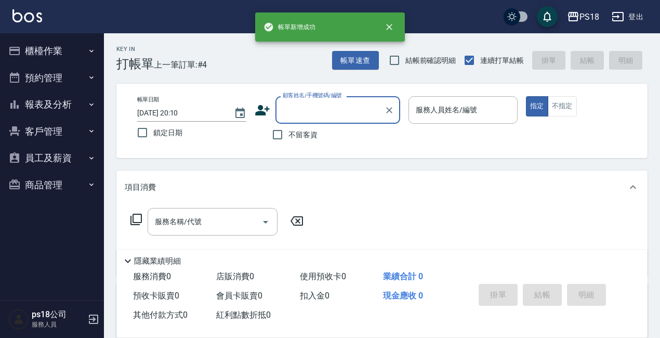
scroll to position [0, 0]
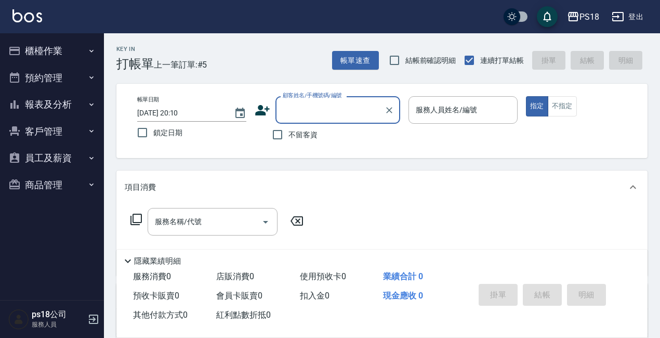
click at [55, 50] on button "櫃檯作業" at bounding box center [52, 50] width 96 height 27
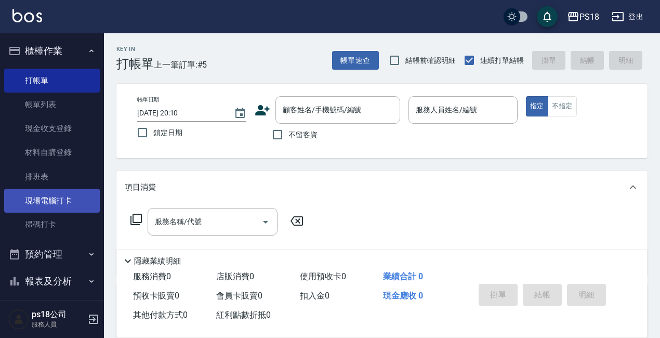
click at [61, 198] on link "現場電腦打卡" at bounding box center [52, 201] width 96 height 24
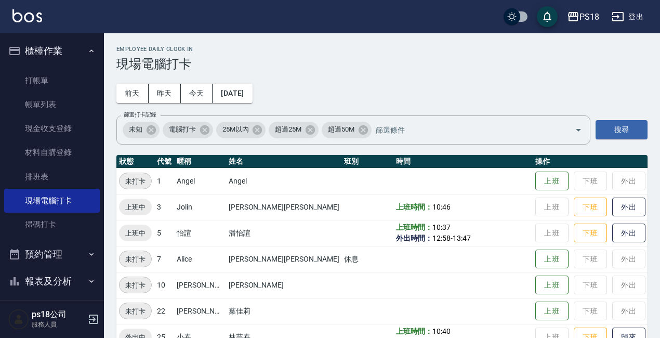
scroll to position [52, 0]
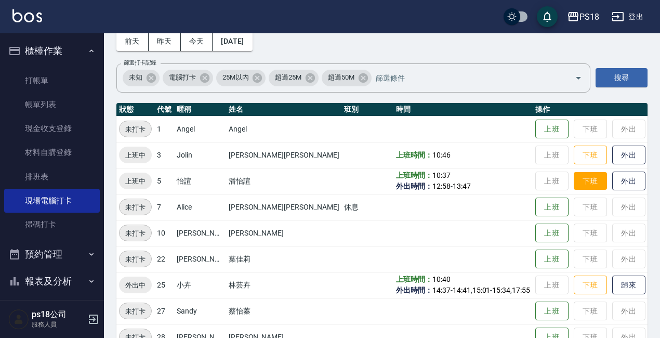
click at [573, 180] on button "下班" at bounding box center [589, 181] width 33 height 18
